Goal: Information Seeking & Learning: Learn about a topic

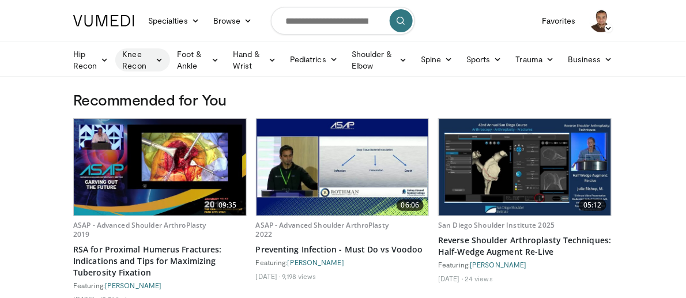
click at [115, 58] on link "Knee Recon" at bounding box center [142, 59] width 54 height 23
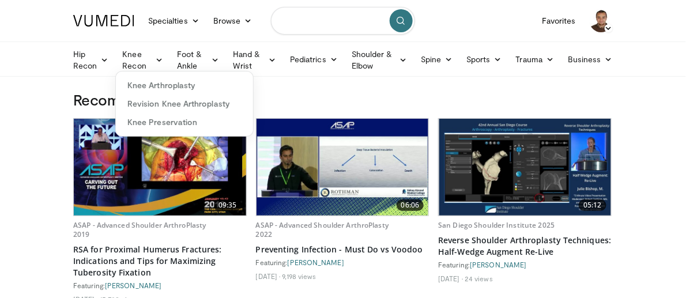
click at [330, 21] on input "Search topics, interventions" at bounding box center [343, 21] width 144 height 28
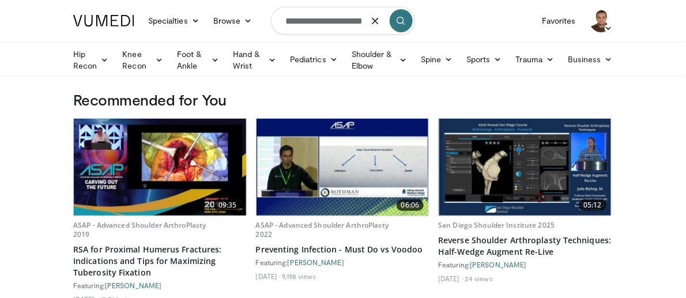
type input "**********"
click at [406, 23] on icon "submit" at bounding box center [401, 20] width 9 height 9
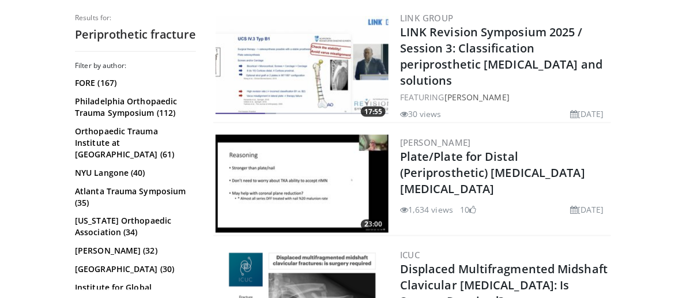
scroll to position [1541, 0]
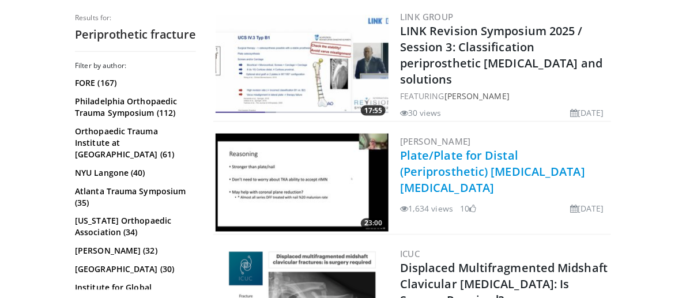
click at [585, 148] on link "Plate/Plate for Distal (Periprosthetic) [MEDICAL_DATA] [MEDICAL_DATA]" at bounding box center [492, 172] width 185 height 48
click at [495, 148] on link "Plate/Plate for Distal (Periprosthetic) [MEDICAL_DATA] [MEDICAL_DATA]" at bounding box center [492, 172] width 185 height 48
click at [578, 148] on link "Plate/Plate for Distal (Periprosthetic) [MEDICAL_DATA] [MEDICAL_DATA]" at bounding box center [492, 172] width 185 height 48
click at [582, 148] on link "Plate/Plate for Distal (Periprosthetic) [MEDICAL_DATA] [MEDICAL_DATA]" at bounding box center [492, 172] width 185 height 48
click at [415, 148] on link "Plate/Plate for Distal (Periprosthetic) [MEDICAL_DATA] [MEDICAL_DATA]" at bounding box center [492, 172] width 185 height 48
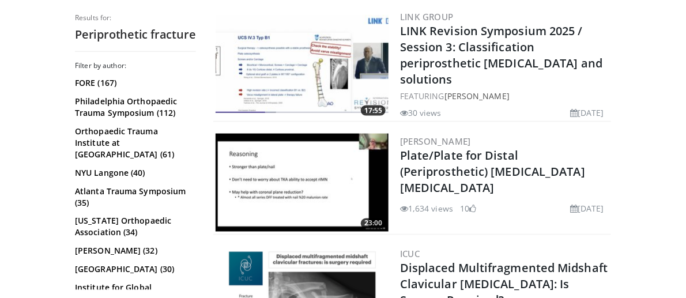
click at [434, 148] on h2 "Plate/Plate for Distal (Periprosthetic) [MEDICAL_DATA] [MEDICAL_DATA]" at bounding box center [504, 172] width 209 height 48
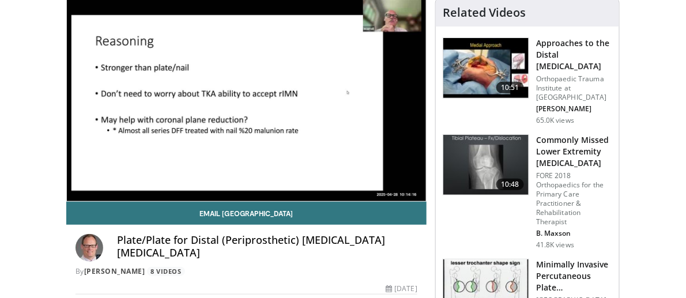
scroll to position [91, 0]
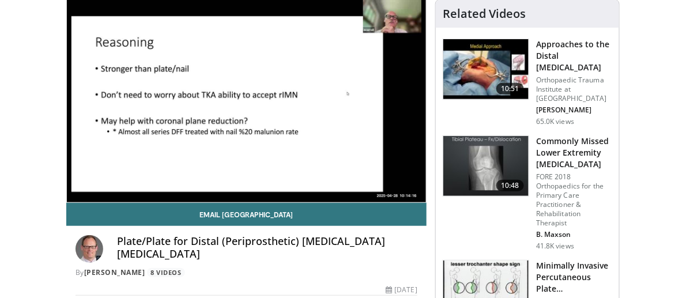
click at [88, 158] on div "10 seconds Tap to unmute" at bounding box center [246, 101] width 359 height 202
click at [376, 152] on div "10 seconds Tap to unmute" at bounding box center [246, 101] width 359 height 202
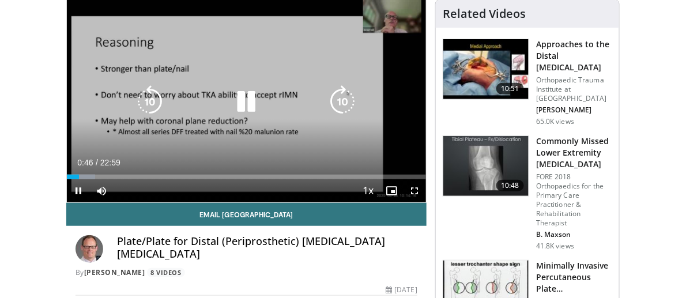
scroll to position [89, 0]
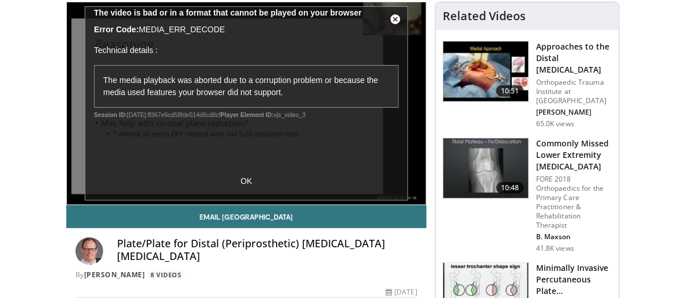
click at [236, 205] on div "10 seconds Tap to unmute" at bounding box center [246, 103] width 359 height 202
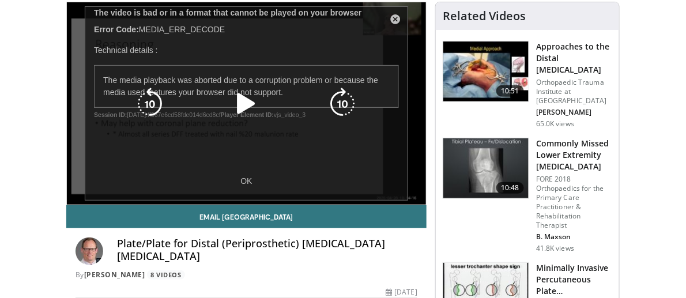
click at [236, 205] on div "10 seconds Tap to unmute" at bounding box center [246, 103] width 359 height 202
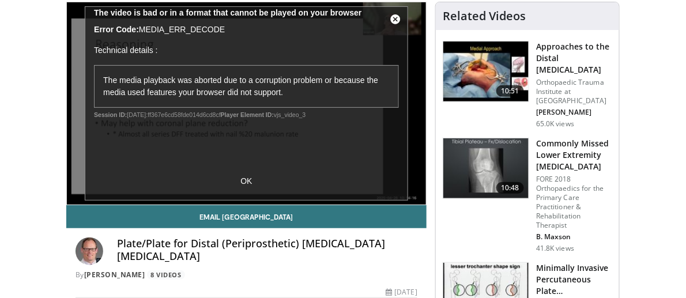
click at [409, 20] on div "10 seconds Tap to unmute" at bounding box center [246, 103] width 359 height 202
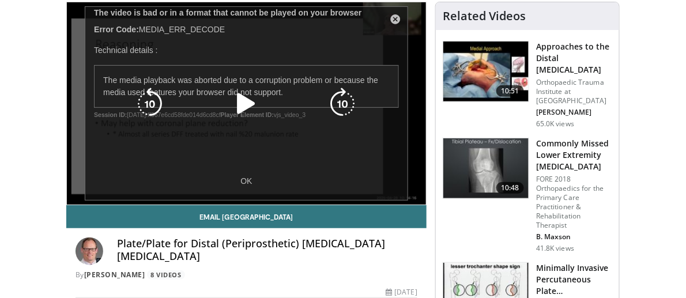
click at [414, 16] on div "10 seconds Tap to unmute" at bounding box center [246, 103] width 359 height 202
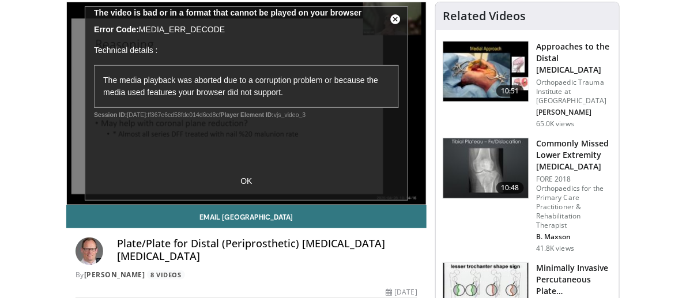
click at [419, 17] on div "10 seconds Tap to unmute" at bounding box center [246, 103] width 359 height 202
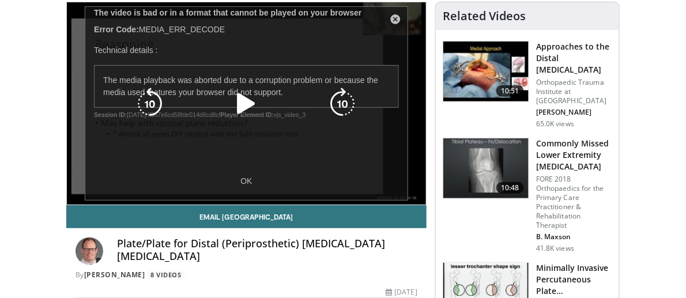
click at [419, 17] on div "10 seconds Tap to unmute" at bounding box center [246, 103] width 359 height 202
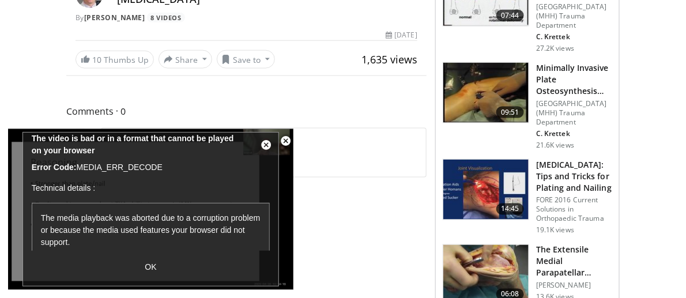
scroll to position [144, 0]
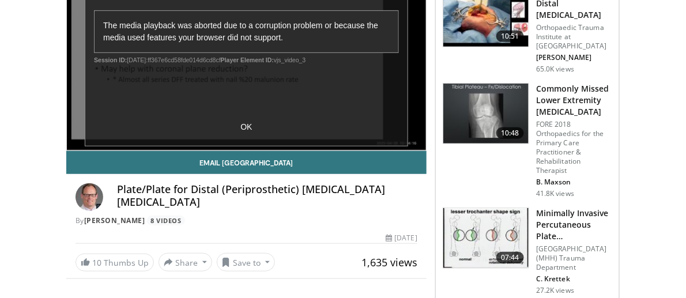
click at [297, 151] on div "10 seconds Tap to unmute" at bounding box center [246, 49] width 359 height 203
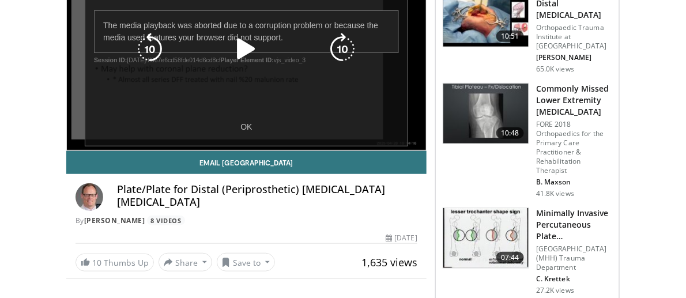
click at [235, 151] on div "10 seconds Tap to unmute" at bounding box center [246, 49] width 359 height 203
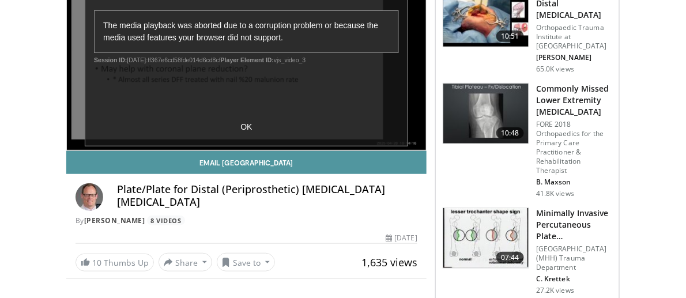
click at [245, 174] on link "Email [GEOGRAPHIC_DATA]" at bounding box center [246, 162] width 360 height 23
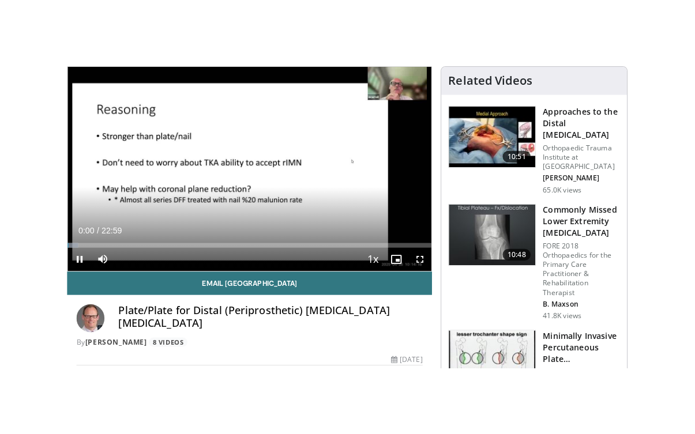
scroll to position [91, 0]
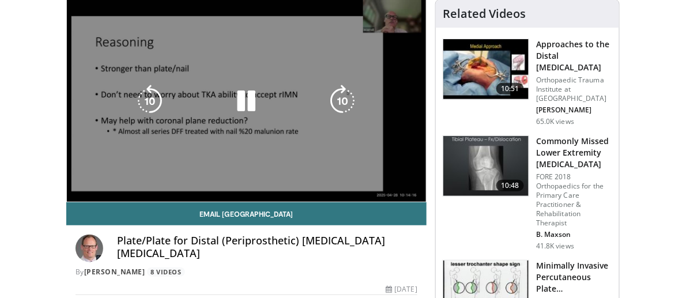
click at [424, 179] on div "10 seconds Tap to unmute" at bounding box center [246, 101] width 359 height 202
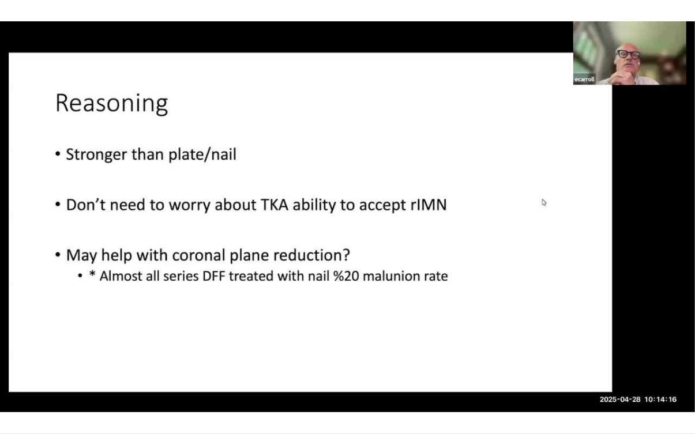
click at [588, 281] on div "10 seconds Tap to unmute" at bounding box center [347, 217] width 695 height 434
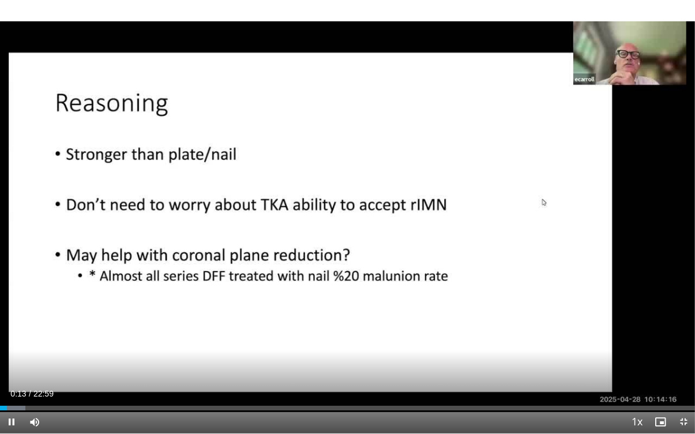
click at [595, 276] on div "10 seconds Tap to unmute" at bounding box center [347, 217] width 695 height 434
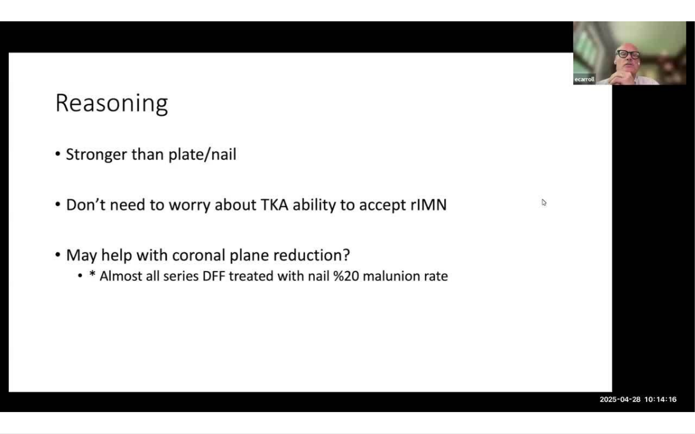
click at [614, 298] on div "10 seconds Tap to unmute" at bounding box center [347, 217] width 695 height 434
click at [652, 298] on div "10 seconds Tap to unmute" at bounding box center [347, 217] width 695 height 434
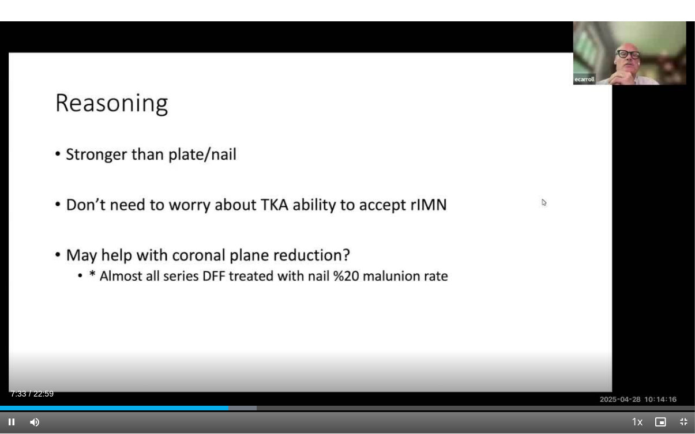
click at [263, 298] on div "10 seconds Tap to unmute" at bounding box center [347, 217] width 695 height 434
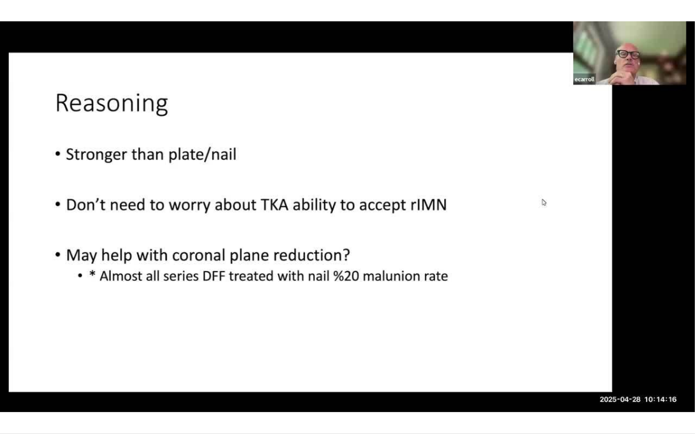
click at [343, 298] on div "10 seconds Tap to unmute" at bounding box center [347, 217] width 695 height 434
click at [563, 298] on div "10 seconds Tap to unmute" at bounding box center [347, 217] width 695 height 434
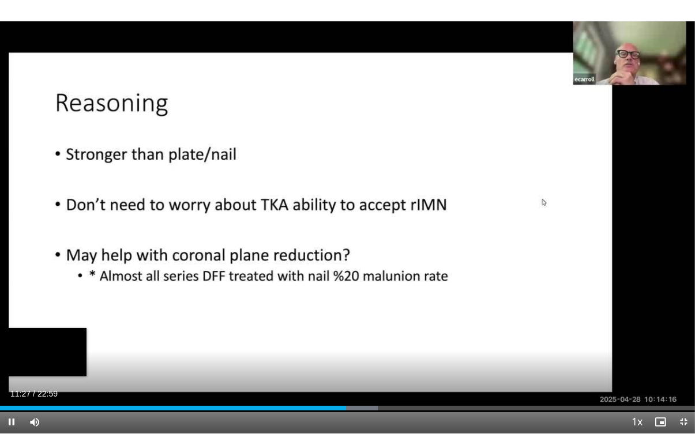
click at [352, 298] on div "Progress Bar" at bounding box center [353, 408] width 48 height 5
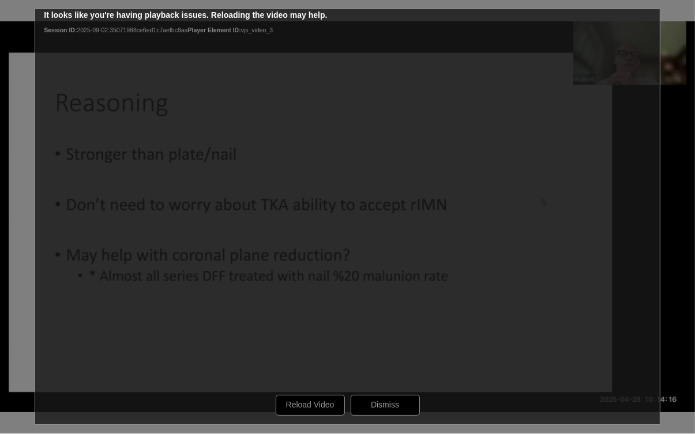
click at [93, 120] on div "10 seconds Tap to unmute" at bounding box center [347, 217] width 695 height 434
click at [326, 298] on div "10 seconds Tap to unmute" at bounding box center [347, 217] width 695 height 434
click at [321, 298] on div "10 seconds Tap to unmute" at bounding box center [347, 217] width 695 height 434
click at [322, 298] on div "10 seconds Tap to unmute" at bounding box center [347, 217] width 695 height 434
click at [608, 298] on div "10 seconds Tap to unmute" at bounding box center [347, 217] width 695 height 434
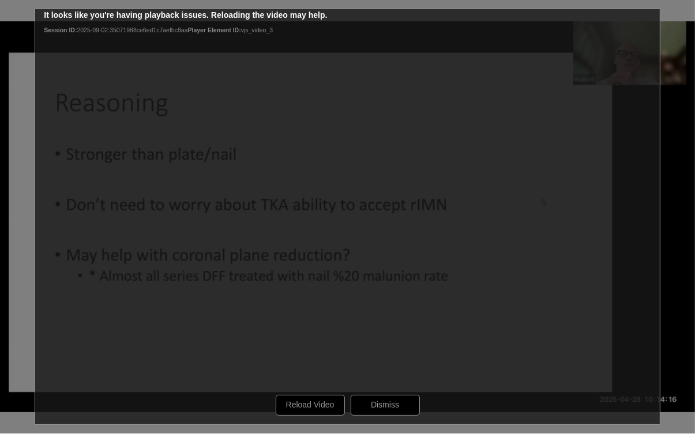
click at [663, 261] on div "10 seconds Tap to unmute" at bounding box center [347, 217] width 695 height 434
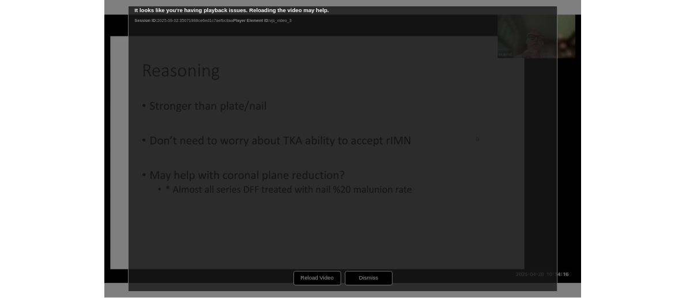
scroll to position [333, 0]
